Goal: Navigation & Orientation: Find specific page/section

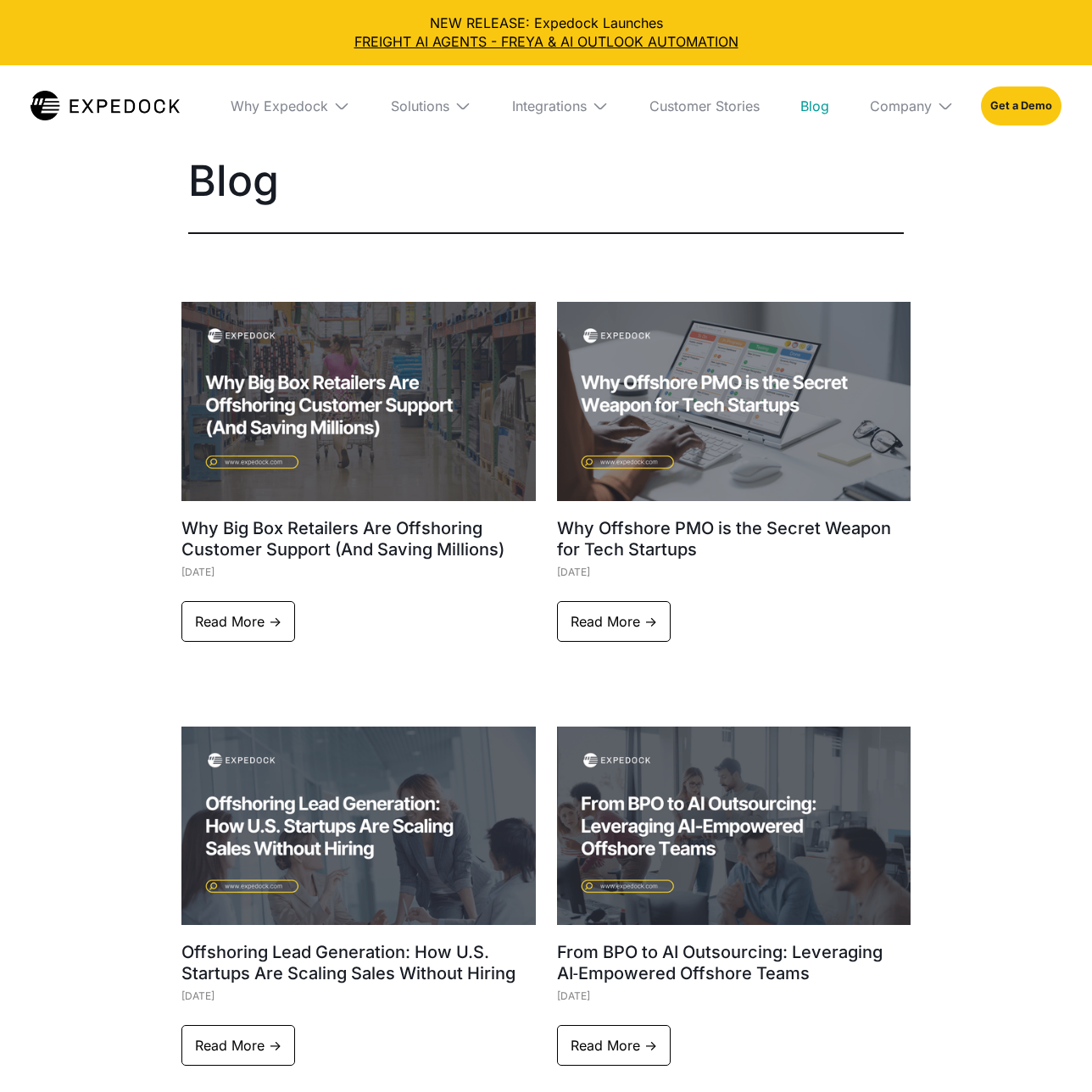
select select
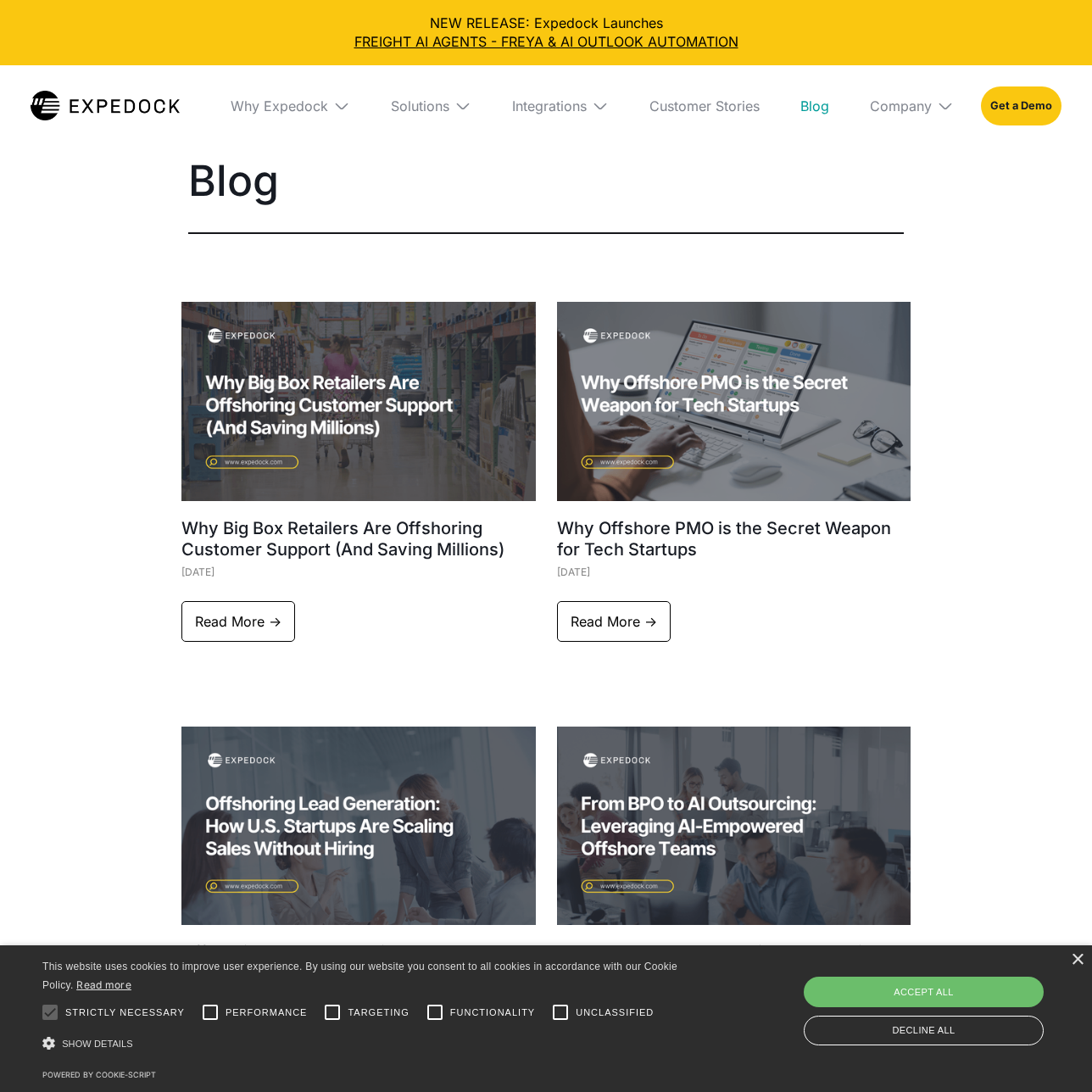
click at [922, 990] on div "Accept all" at bounding box center [923, 991] width 240 height 30
checkbox input "true"
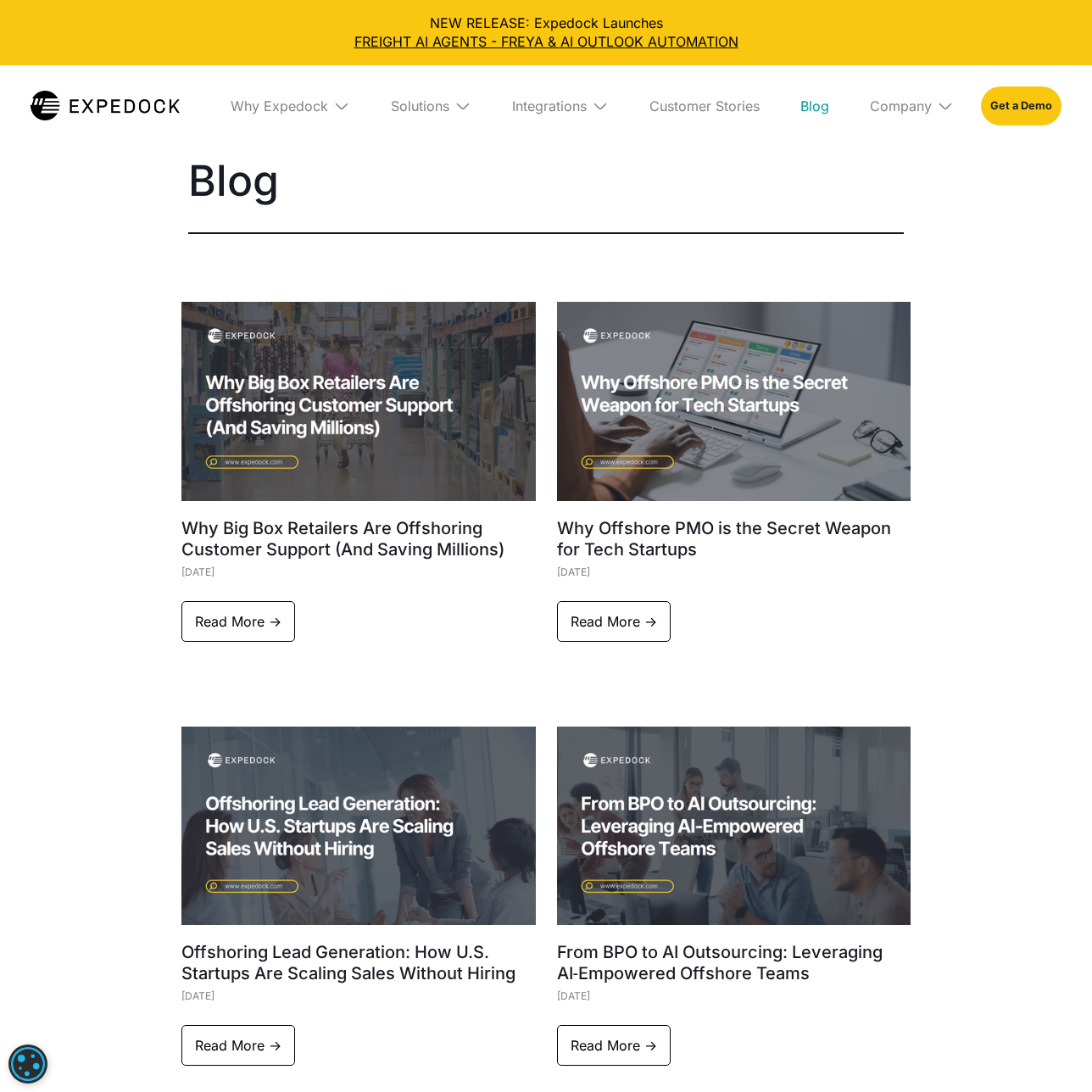
click at [559, 105] on div "Integrations" at bounding box center [549, 106] width 75 height 17
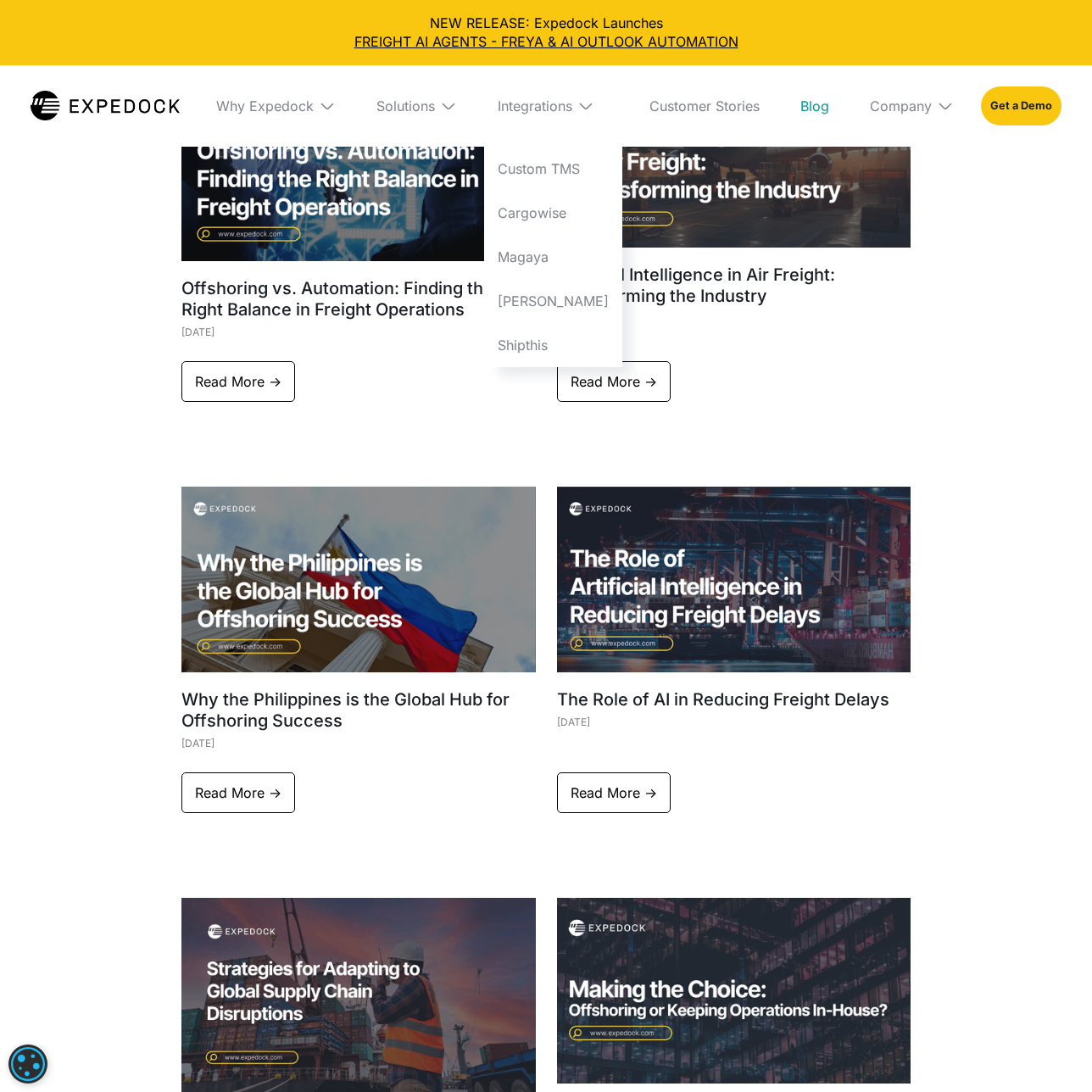
scroll to position [4570, 0]
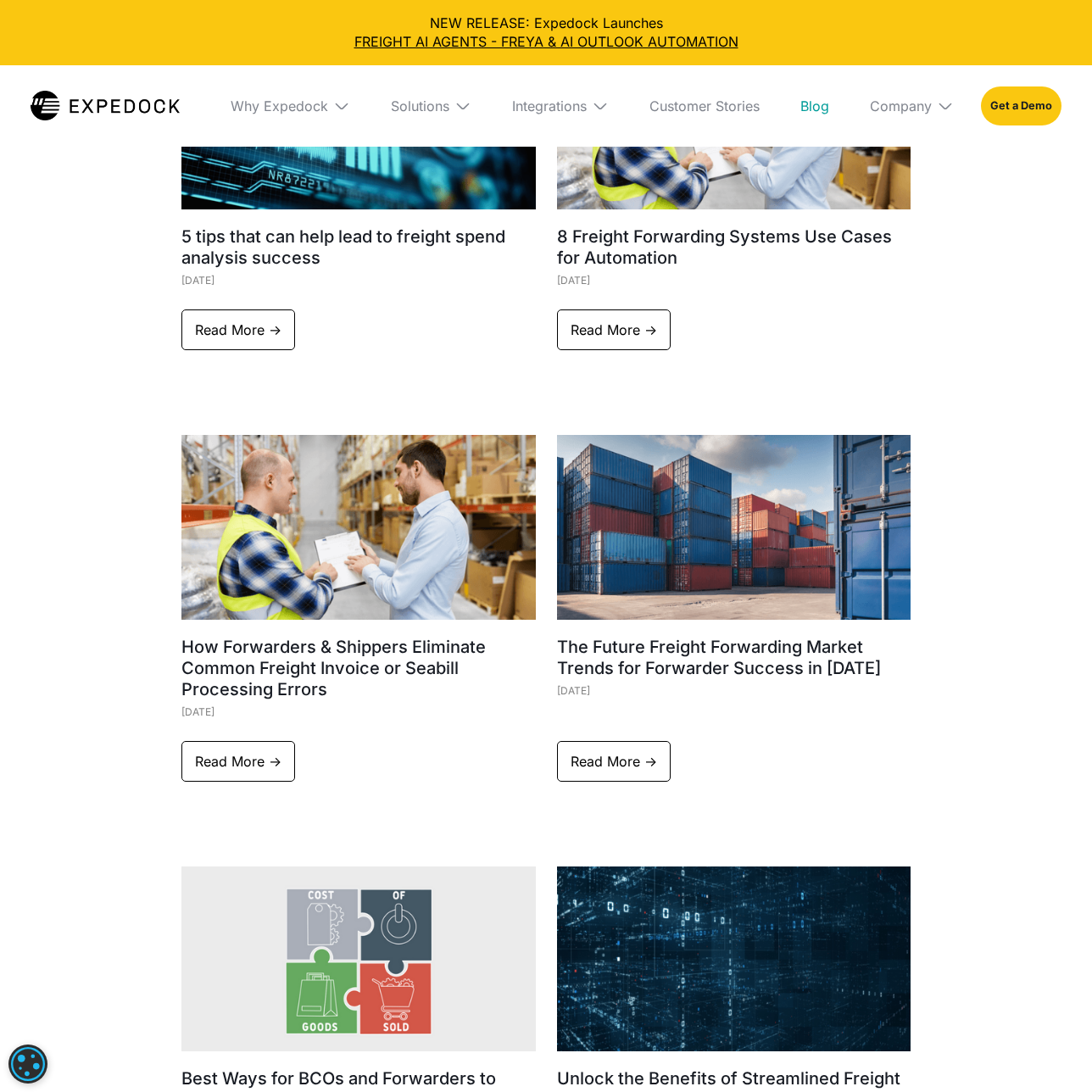
scroll to position [7130, 0]
